Goal: Information Seeking & Learning: Learn about a topic

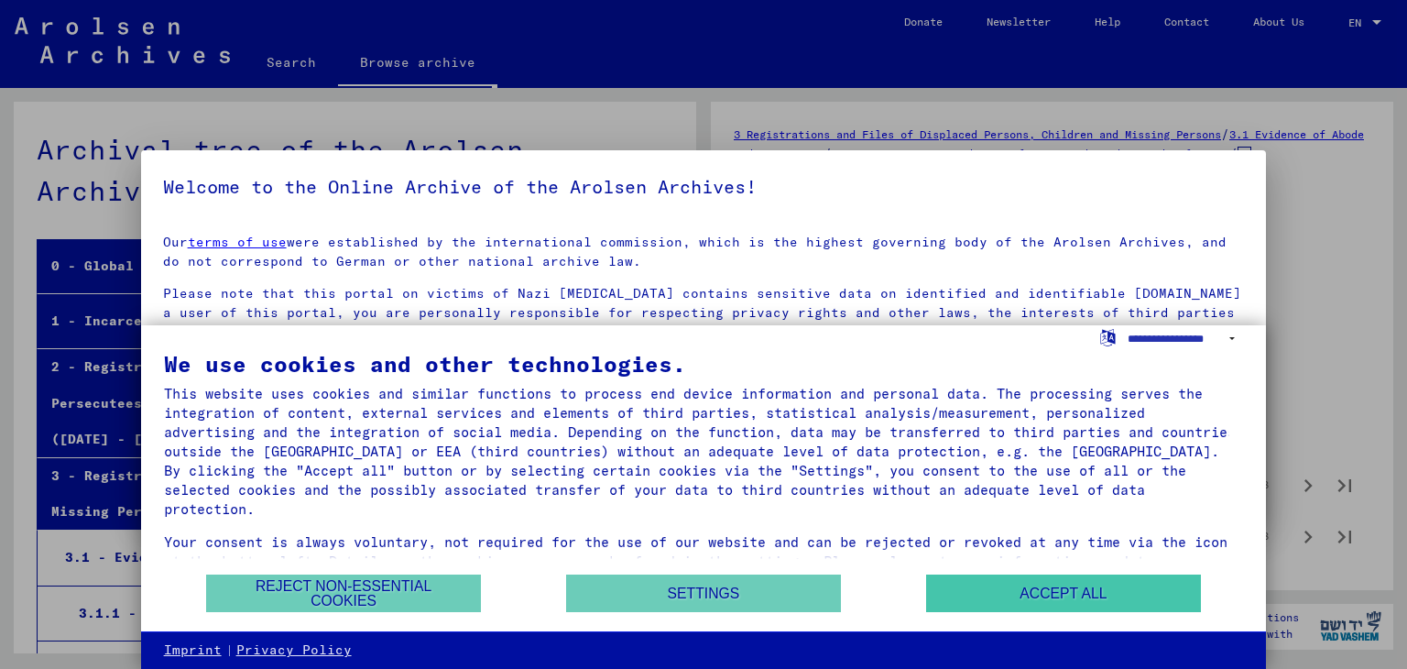
scroll to position [19195, 0]
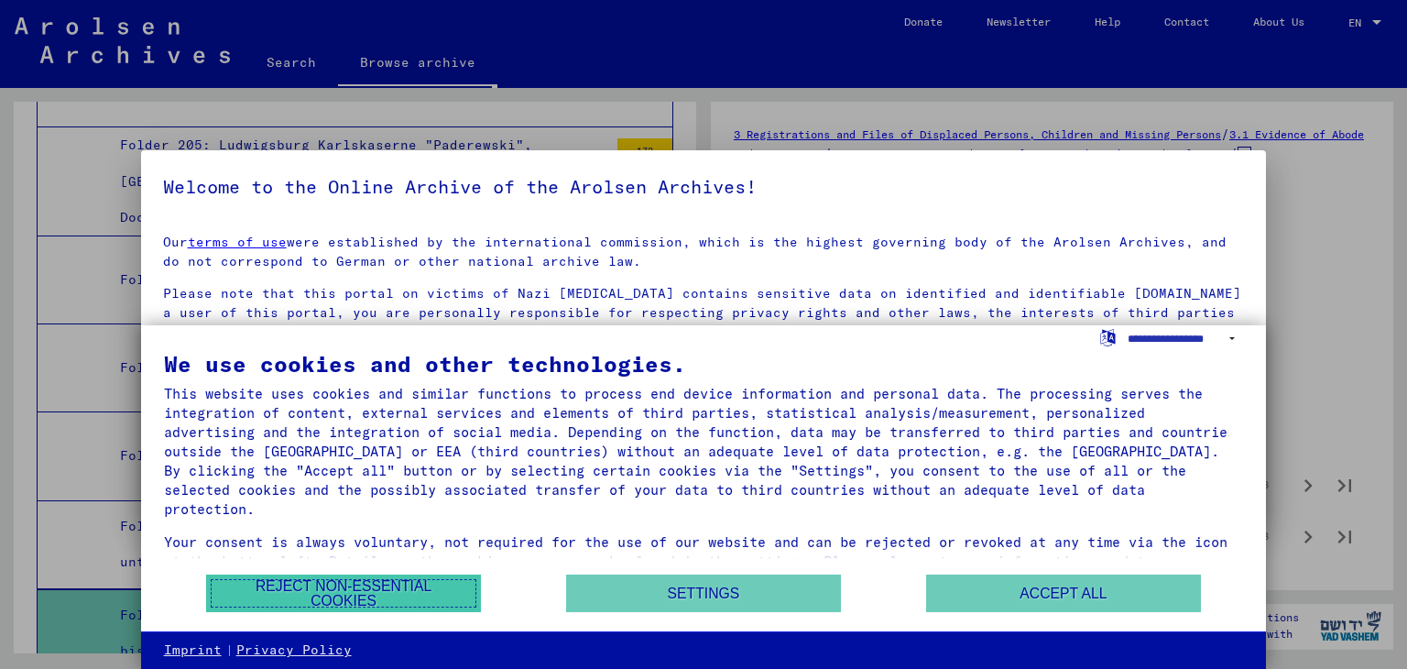
click at [348, 585] on button "Reject non-essential cookies" at bounding box center [343, 593] width 275 height 38
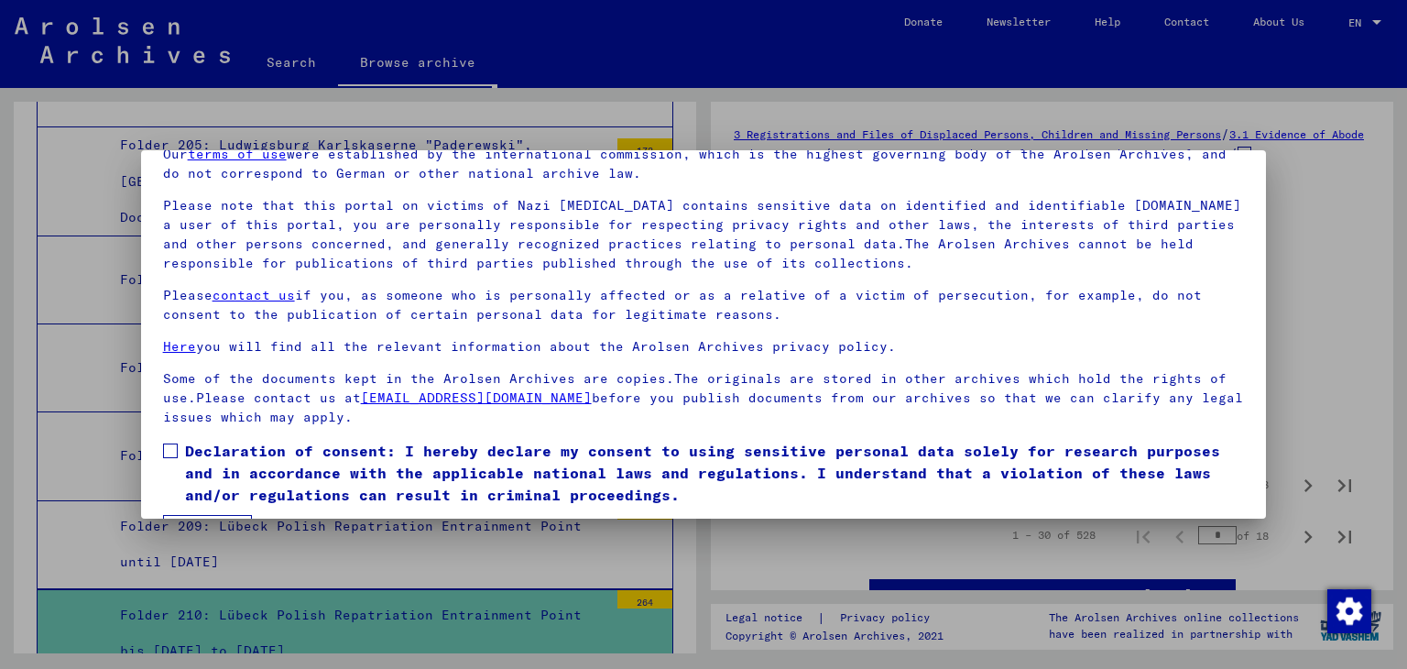
scroll to position [141, 0]
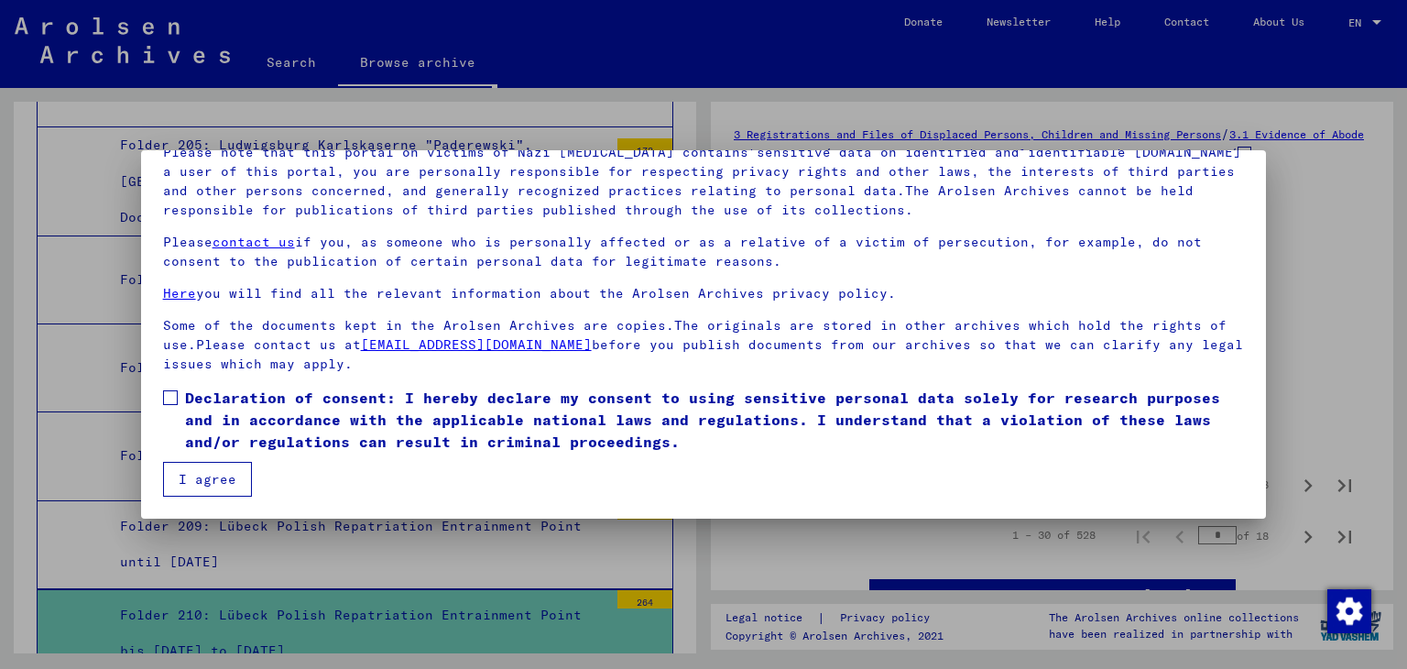
click at [194, 478] on button "I agree" at bounding box center [207, 479] width 89 height 35
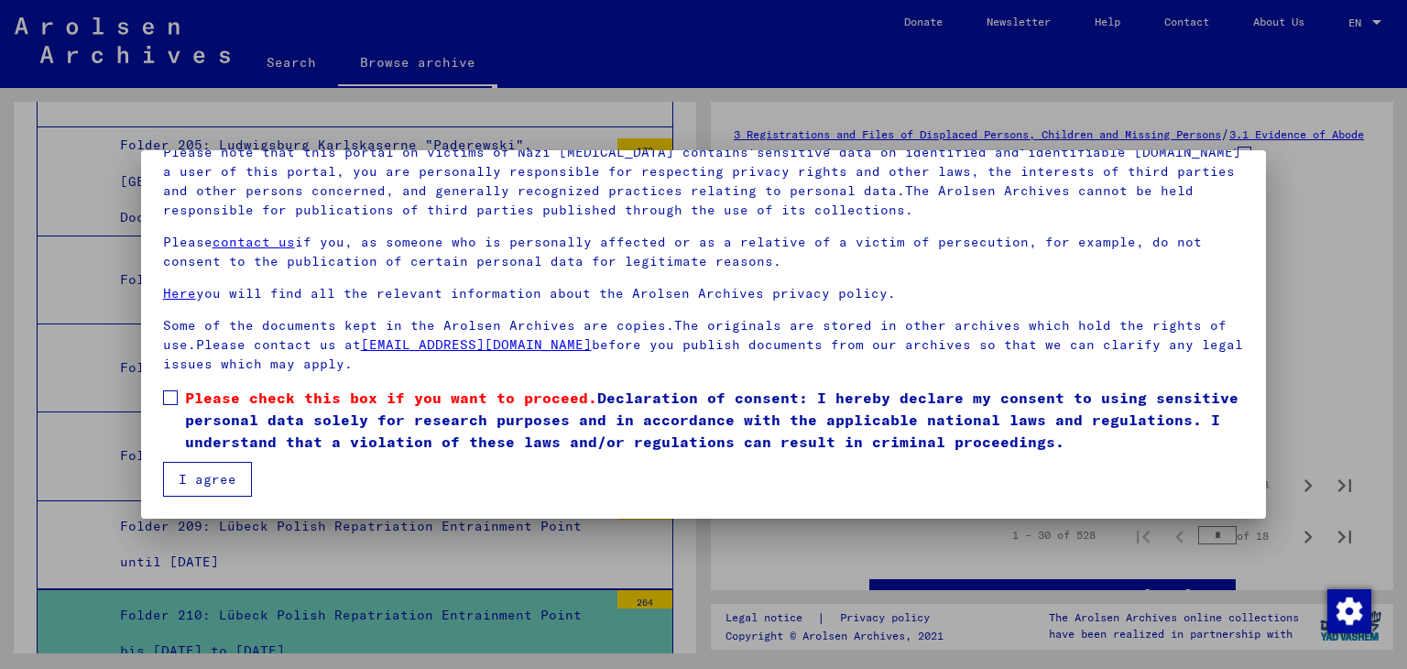
click at [166, 391] on span at bounding box center [170, 397] width 15 height 15
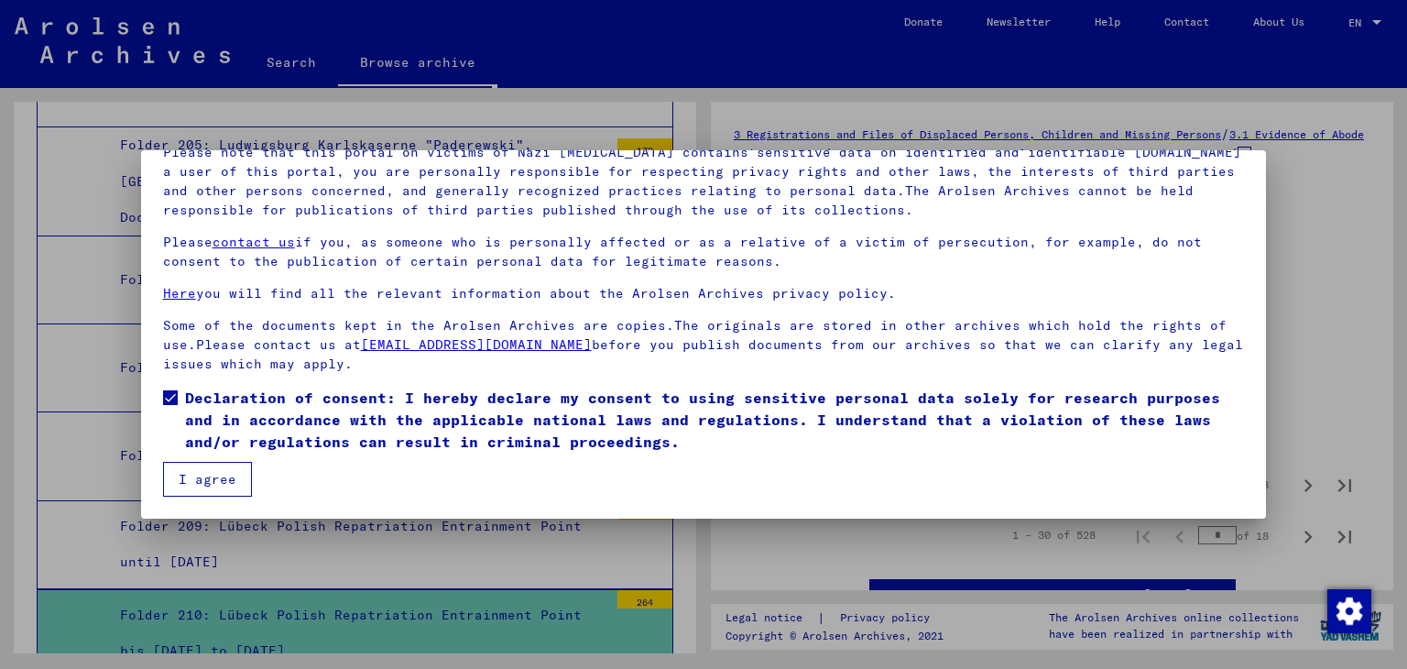
drag, startPoint x: 210, startPoint y: 485, endPoint x: 223, endPoint y: 477, distance: 15.6
click at [211, 484] on button "I agree" at bounding box center [207, 479] width 89 height 35
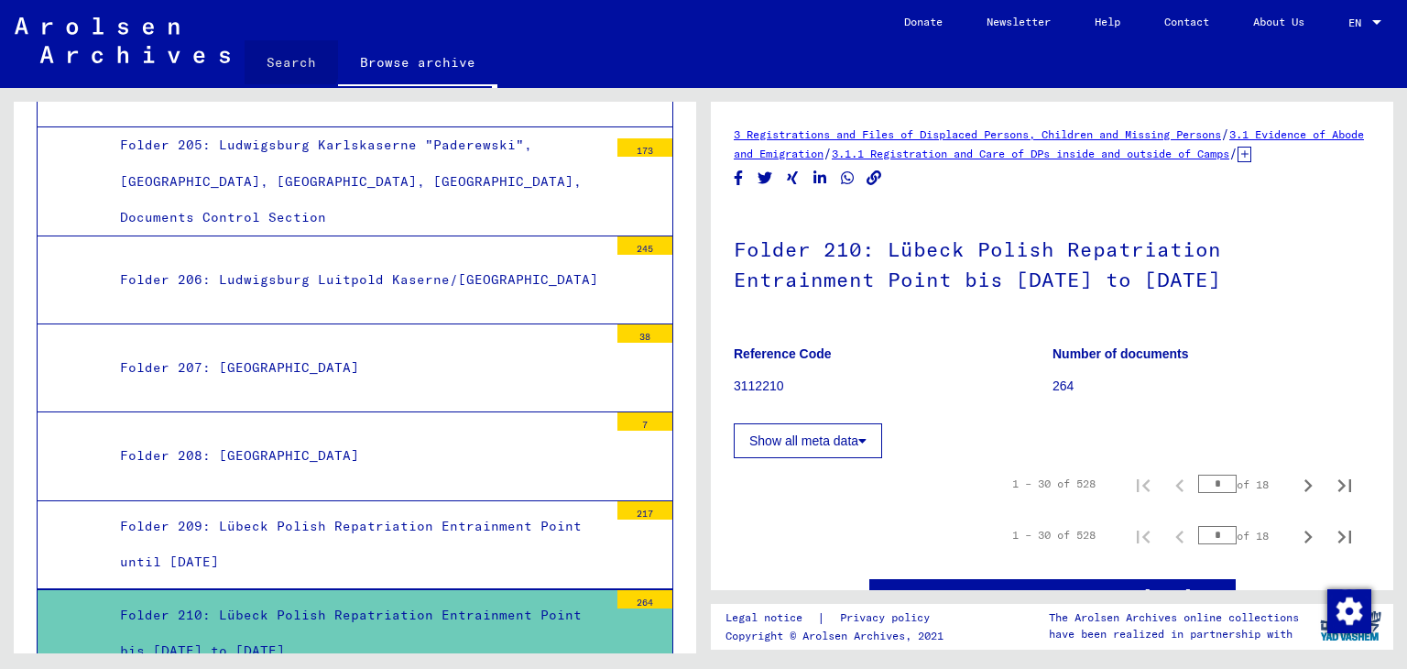
click at [286, 59] on link "Search" at bounding box center [291, 62] width 93 height 44
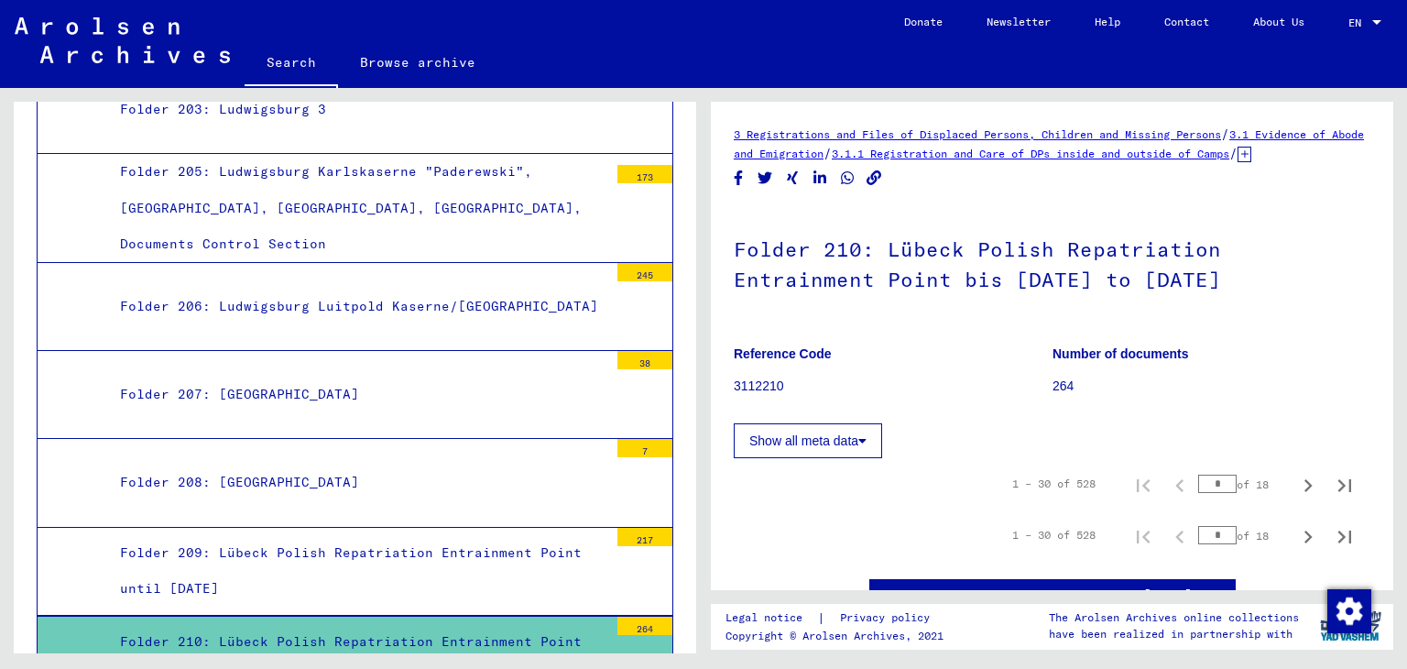
scroll to position [19273, 0]
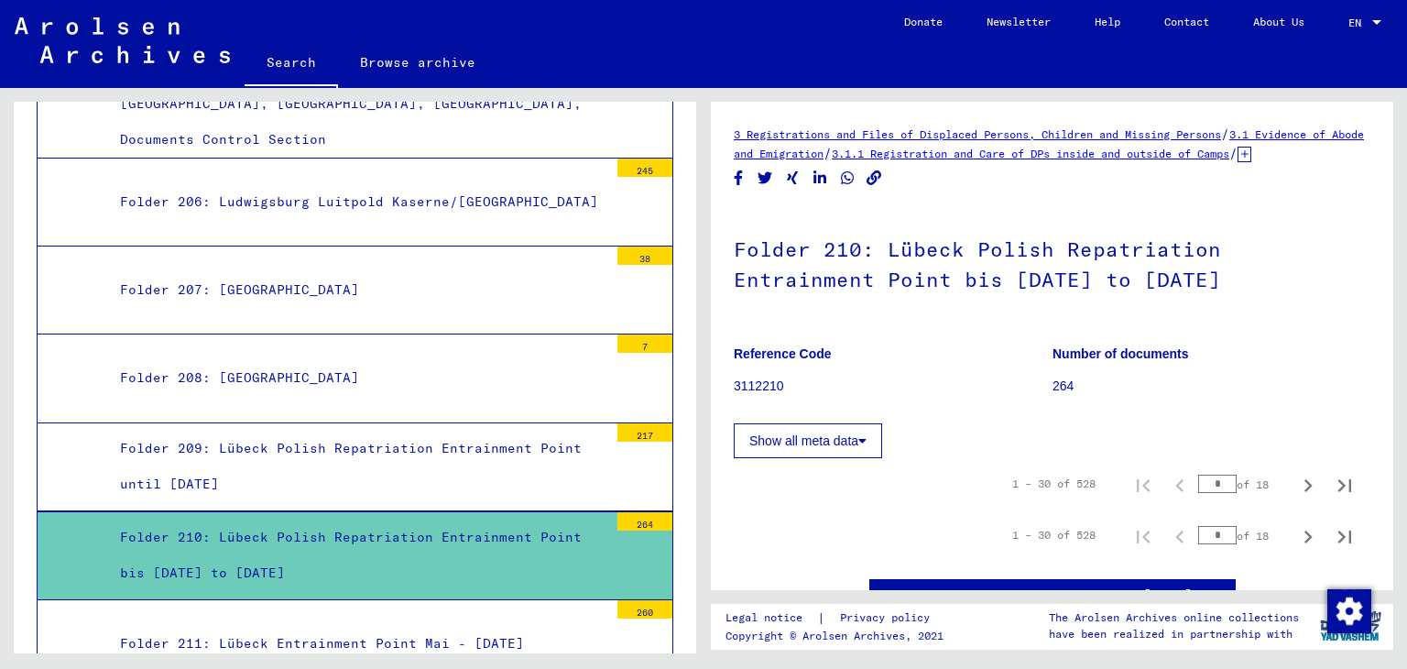
click at [401, 431] on div "Folder 209: Lübeck Polish Repatriation Entrainment Point until [DATE]" at bounding box center [357, 466] width 502 height 71
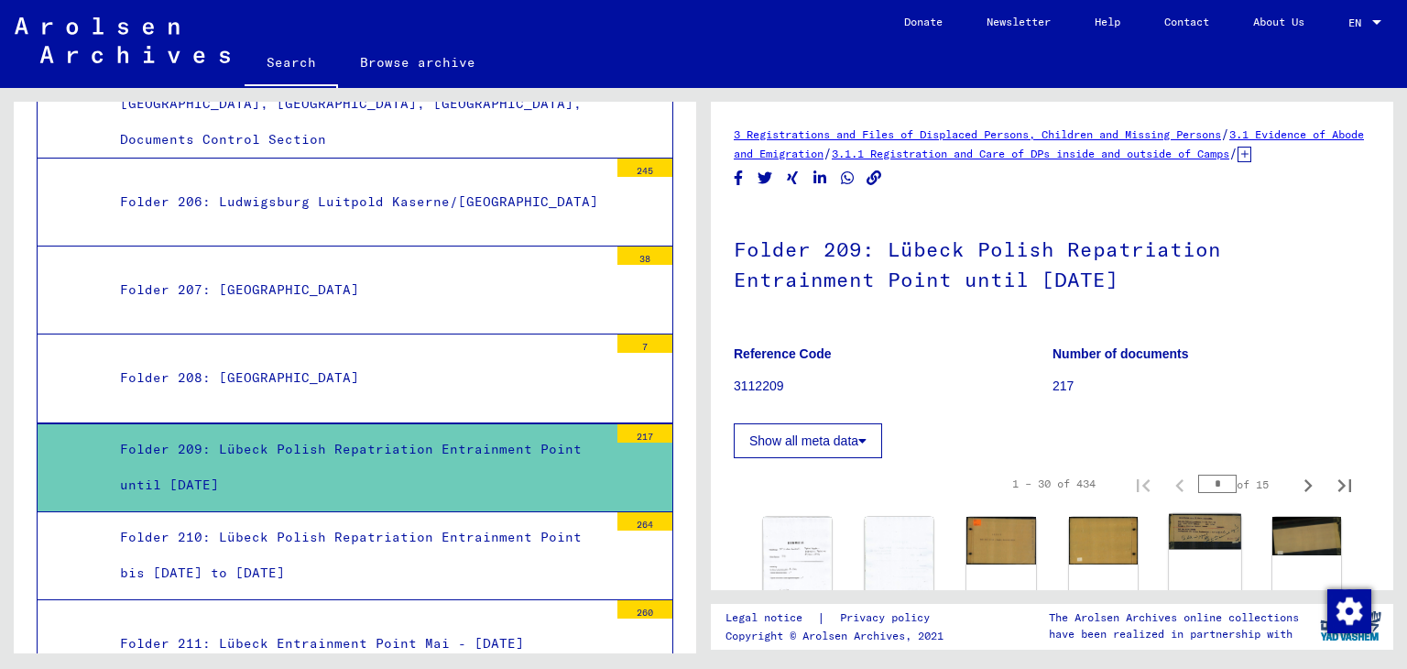
click at [1190, 550] on img at bounding box center [1205, 532] width 72 height 36
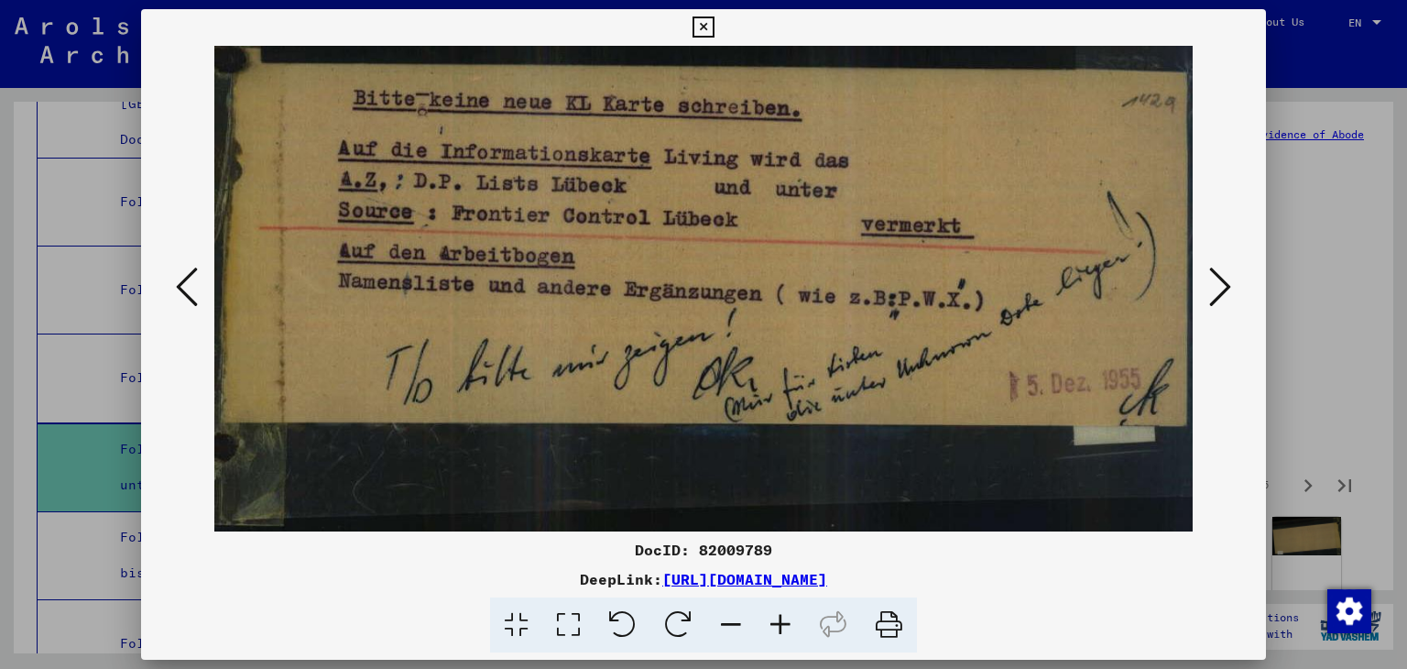
click at [702, 21] on icon at bounding box center [702, 27] width 21 height 22
